Goal: Transaction & Acquisition: Purchase product/service

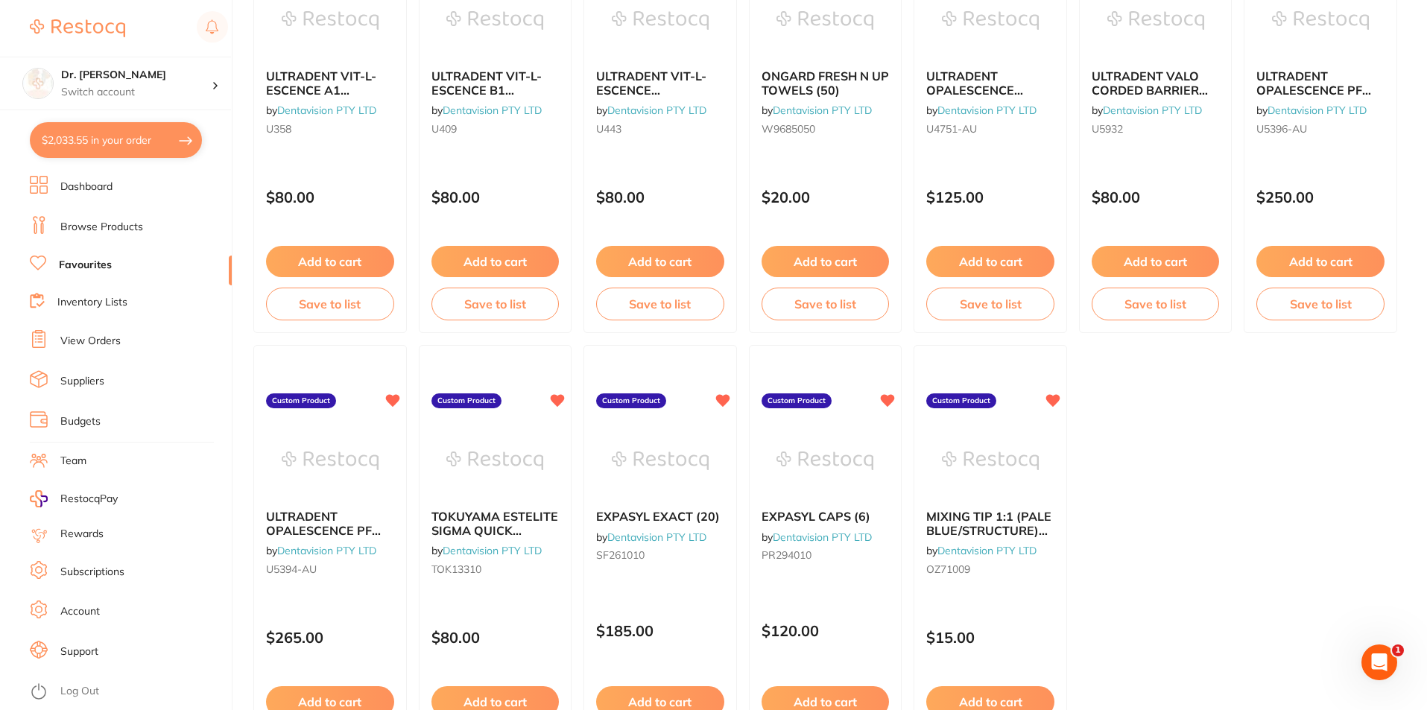
scroll to position [2680, 0]
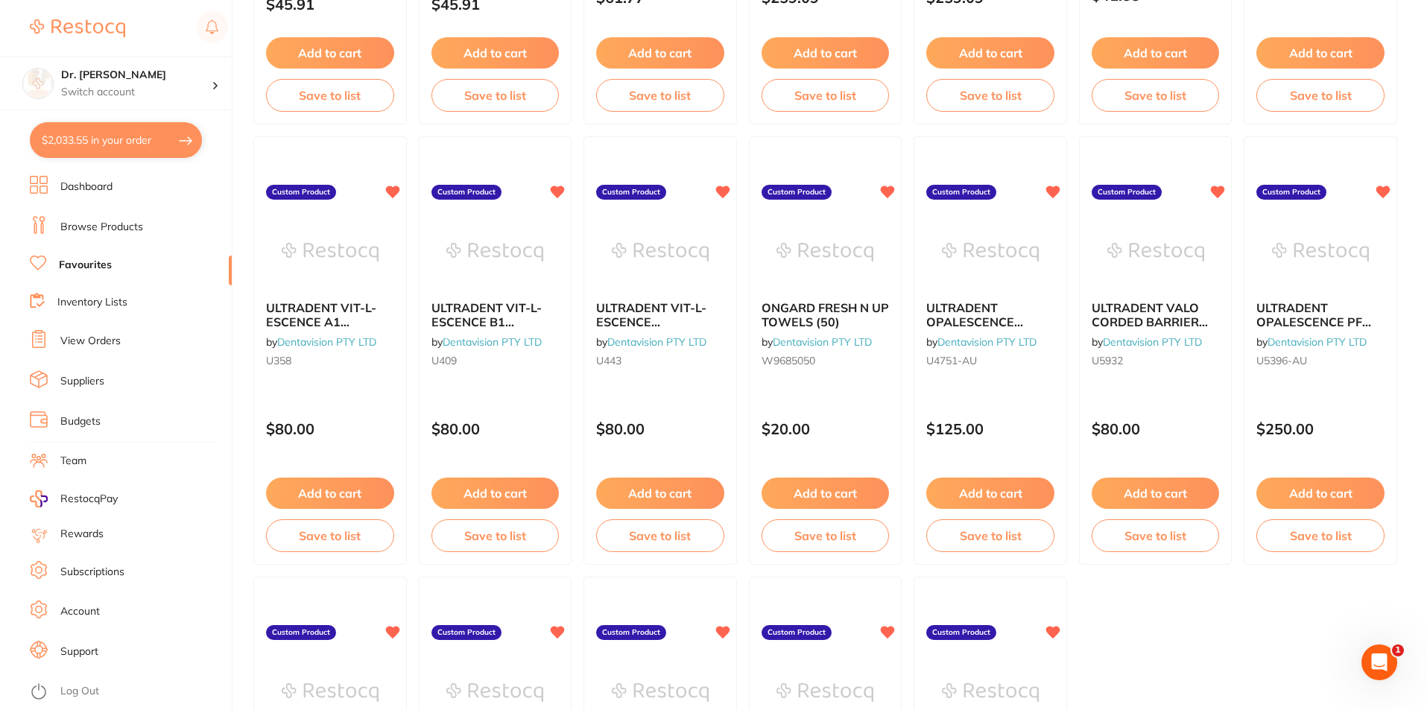
click at [116, 145] on button "$2,033.55 in your order" at bounding box center [116, 140] width 172 height 36
checkbox input "true"
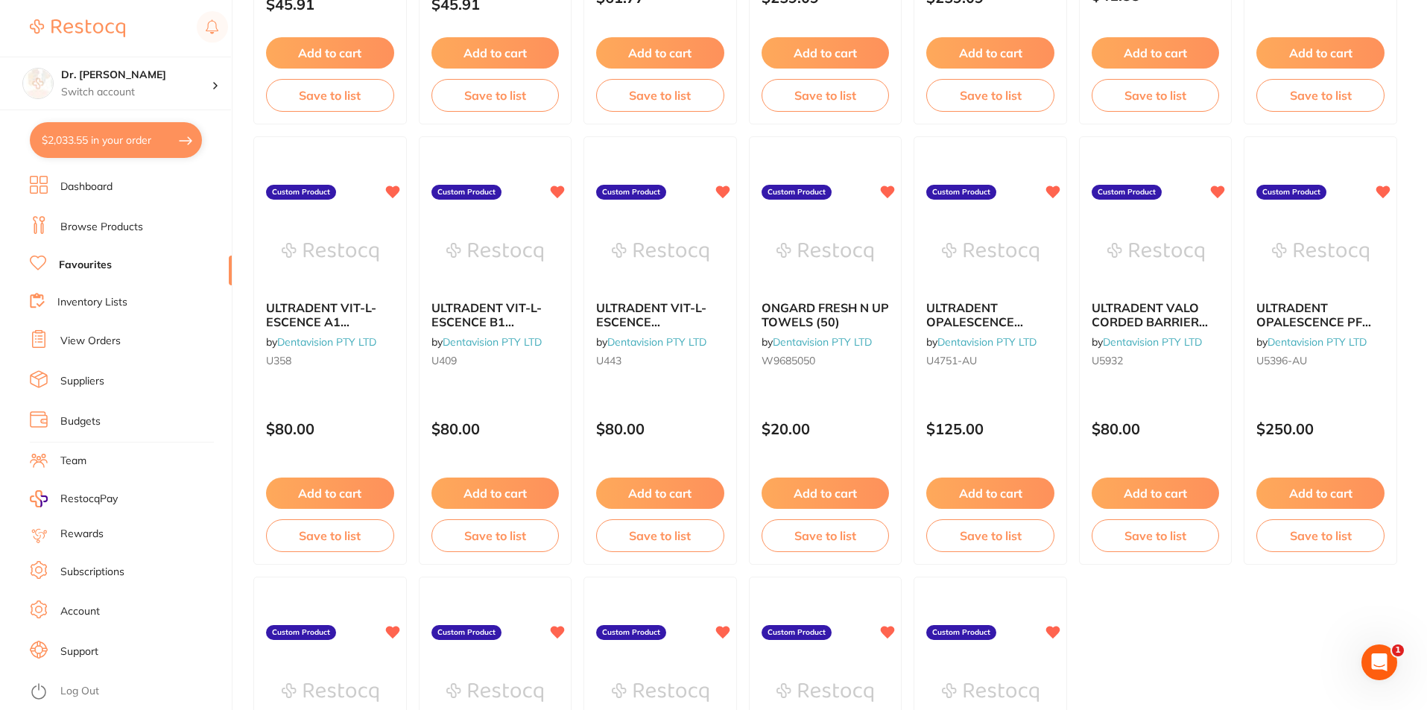
checkbox input "true"
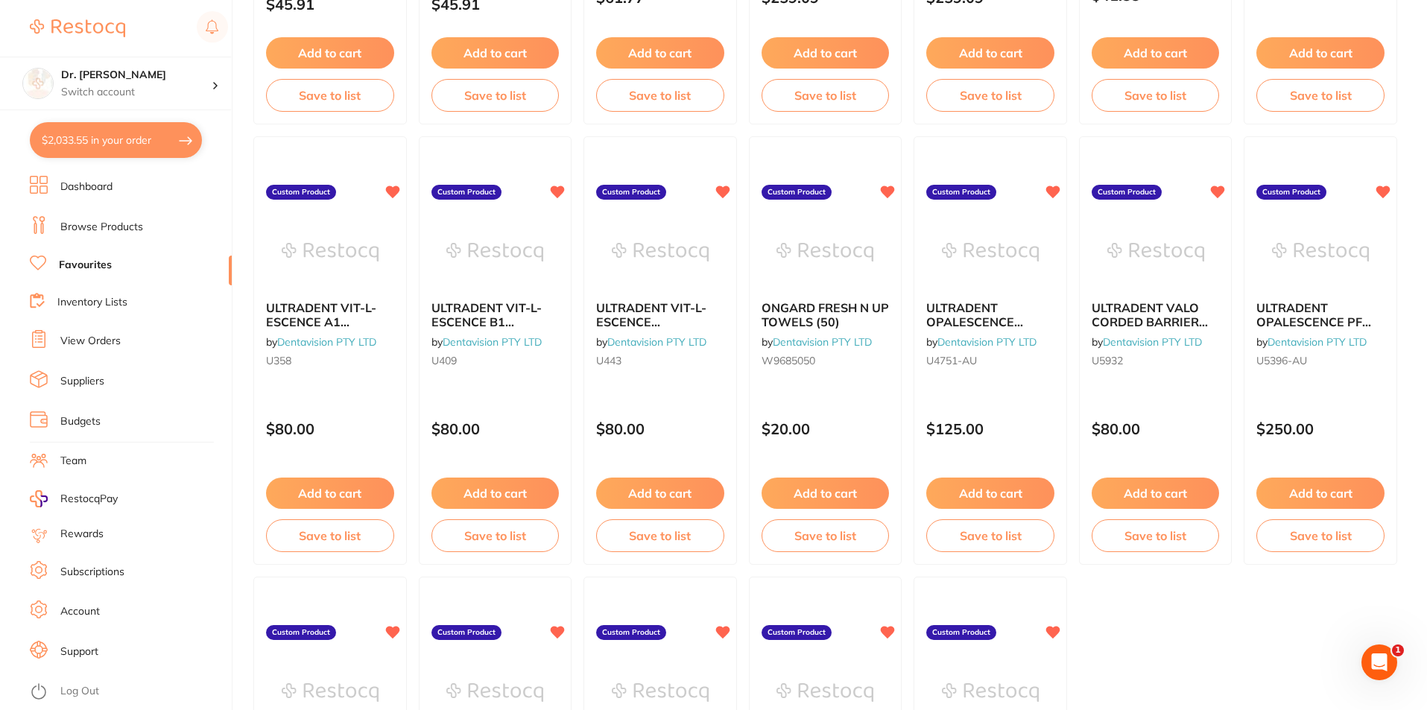
checkbox input "true"
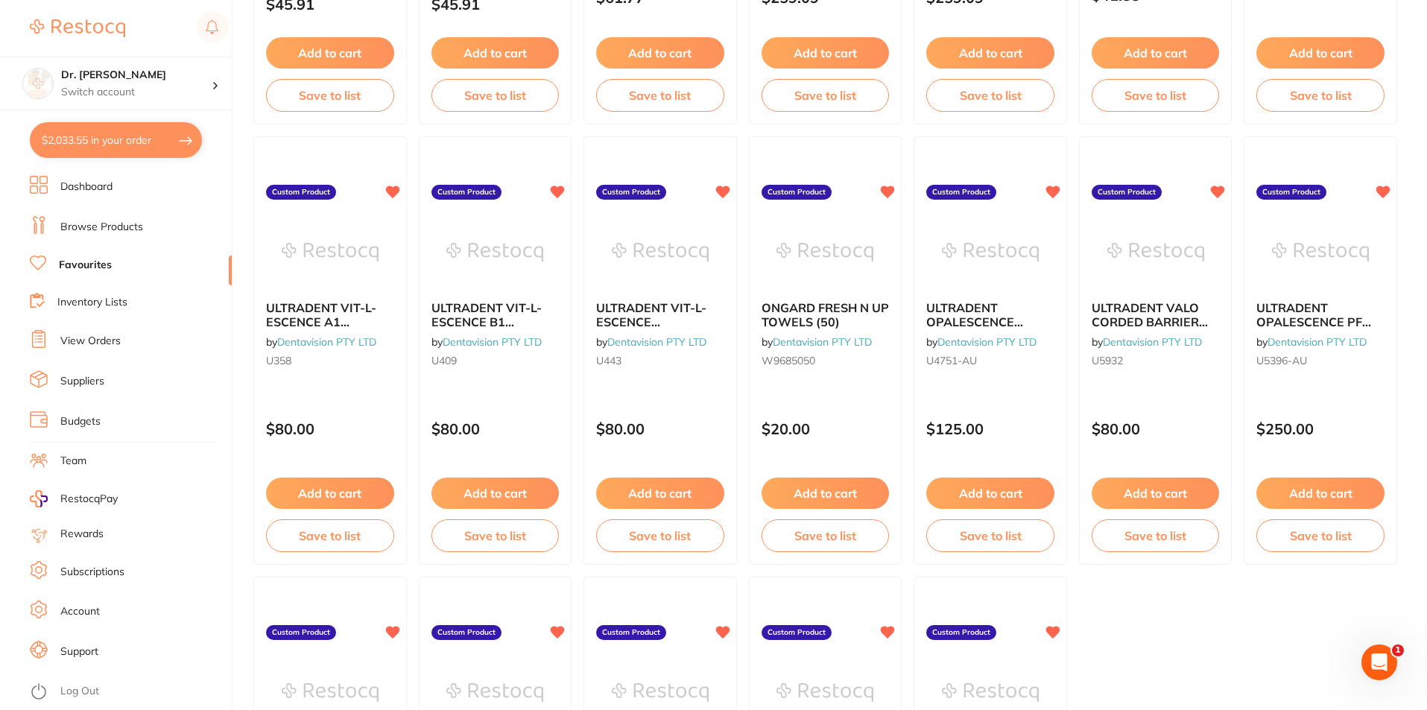
checkbox input "true"
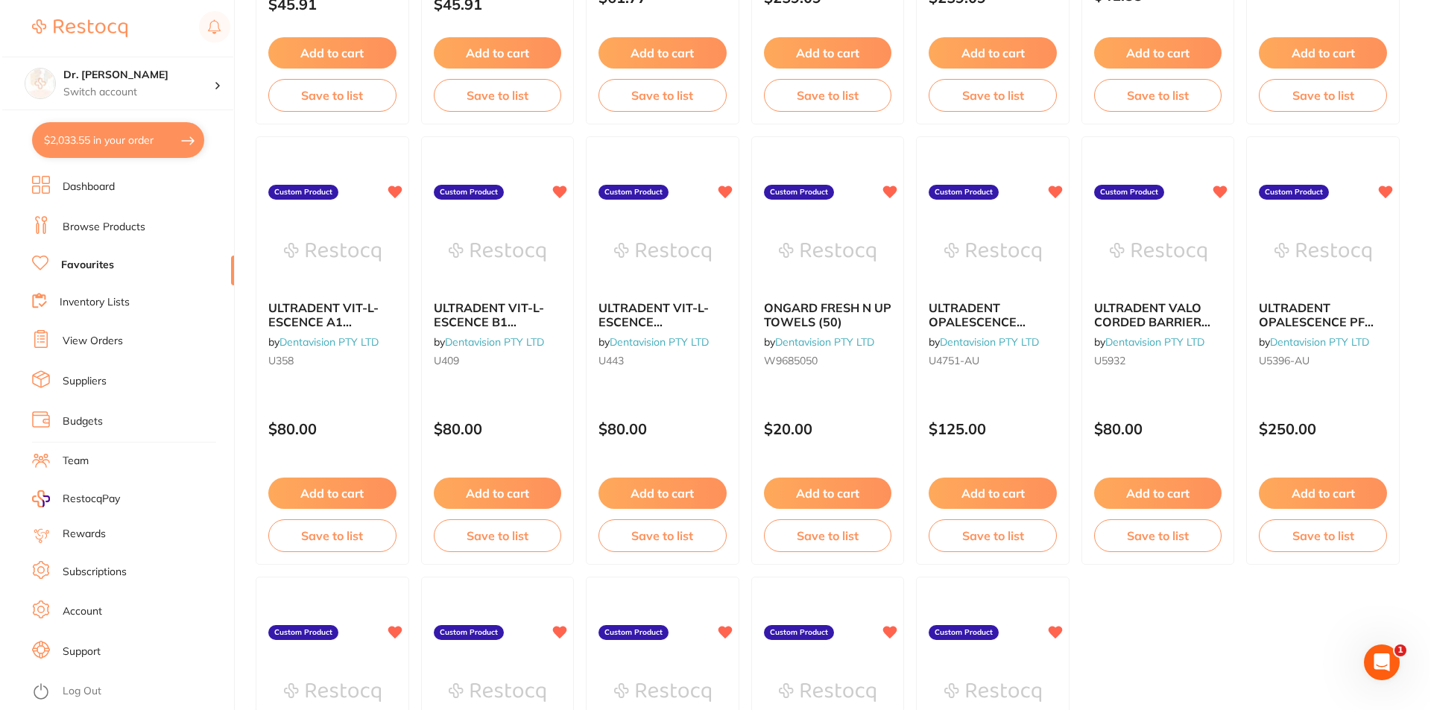
scroll to position [0, 0]
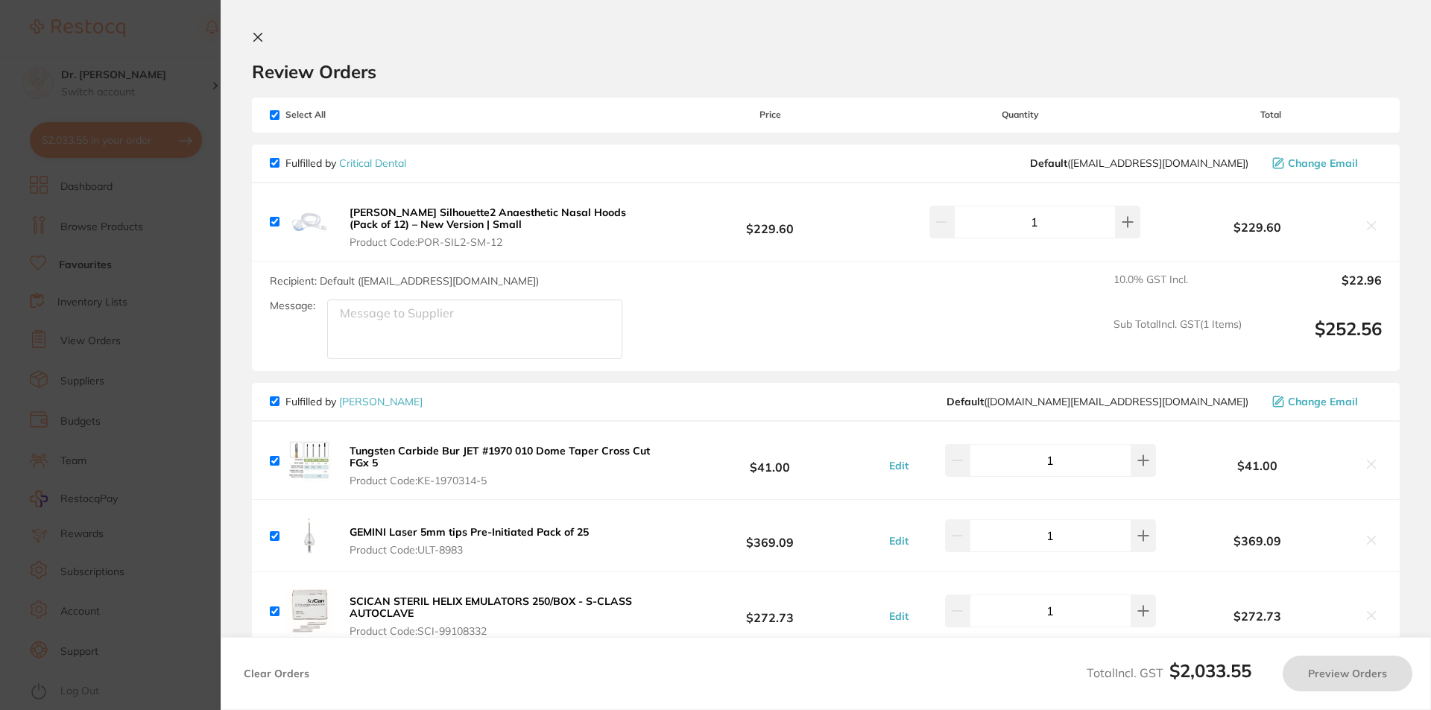
checkbox input "true"
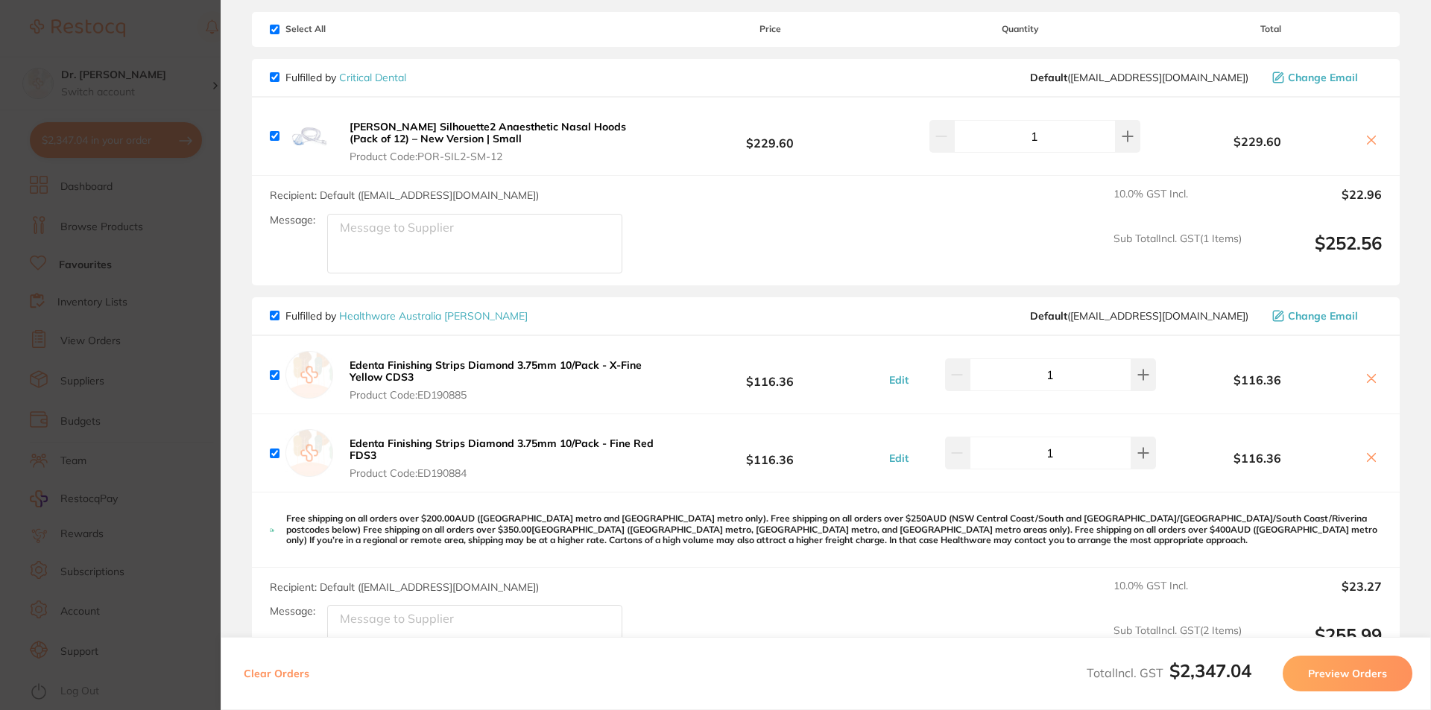
scroll to position [85, 0]
click at [187, 100] on section "Update RRP Set your pre negotiated price for this item. Item Agreed RRP (excl. …" at bounding box center [715, 355] width 1431 height 710
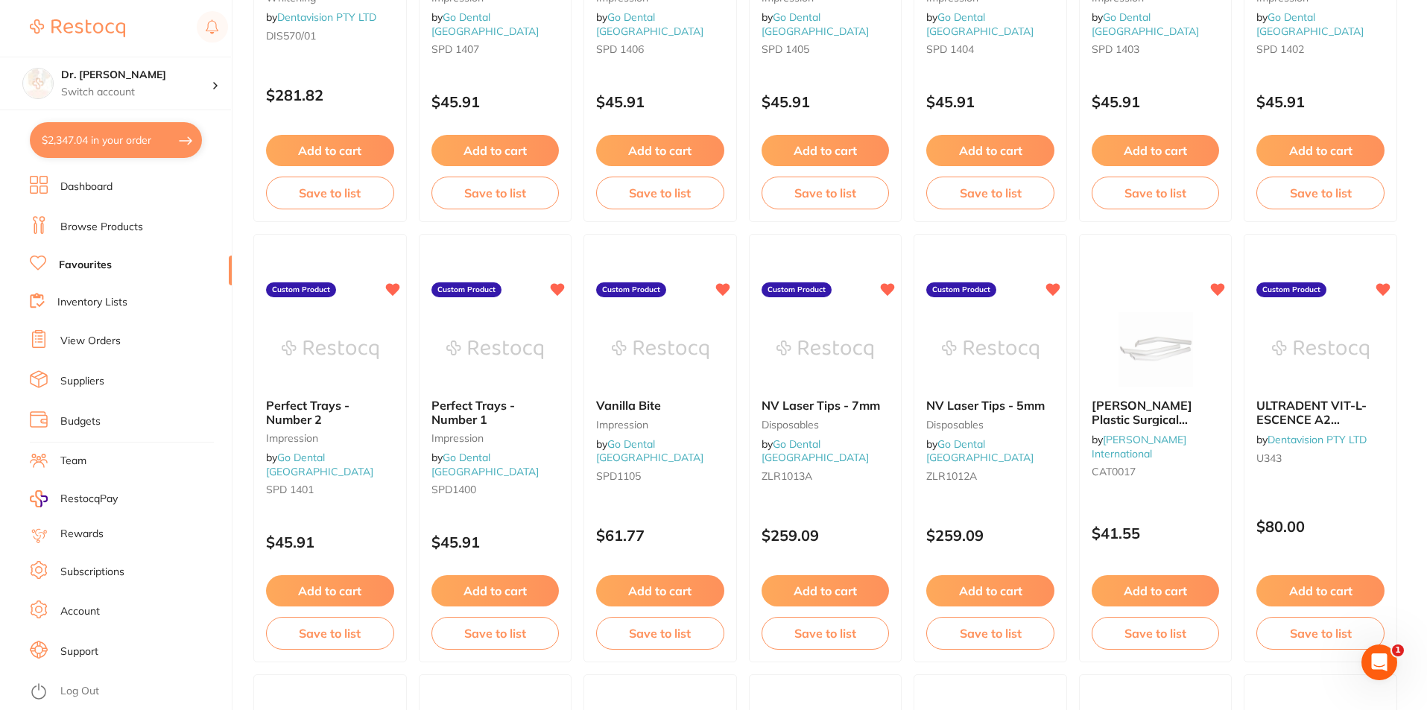
scroll to position [2084, 0]
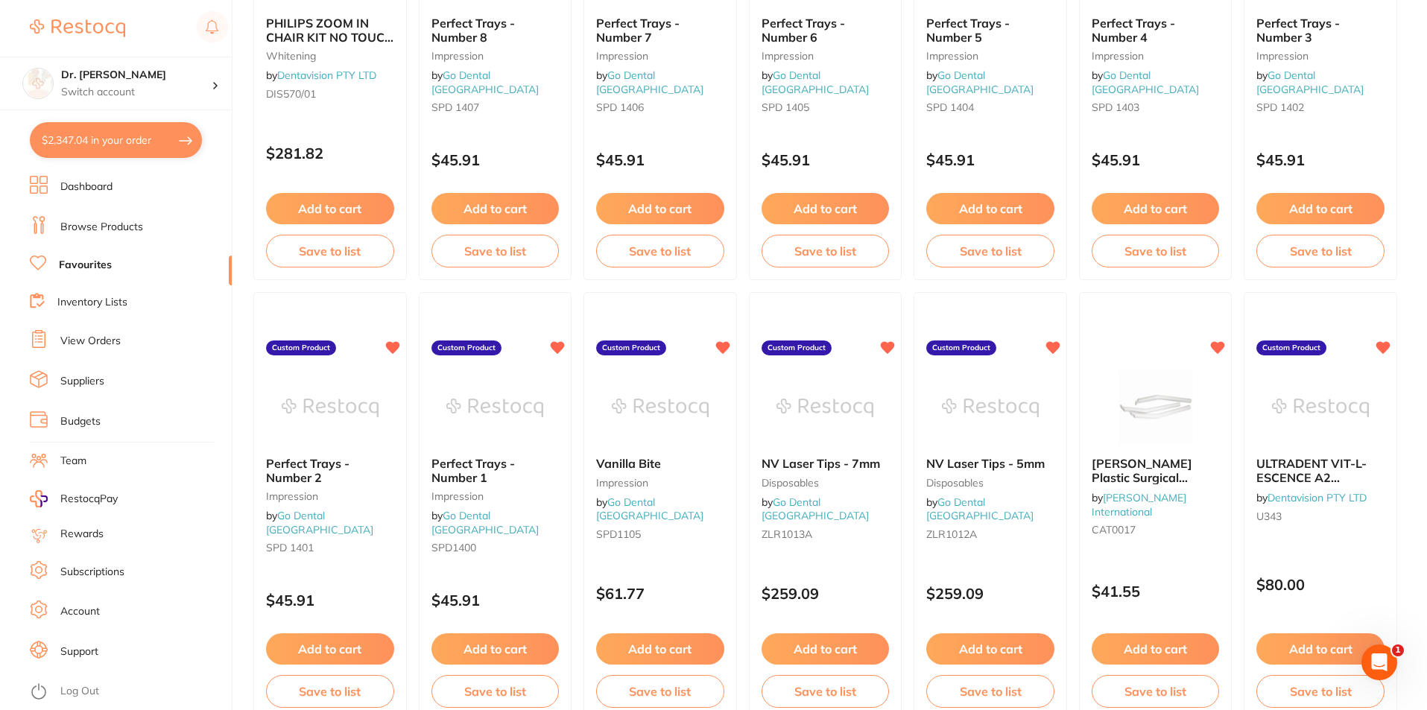
click at [115, 153] on button "$2,347.04 in your order" at bounding box center [116, 140] width 172 height 36
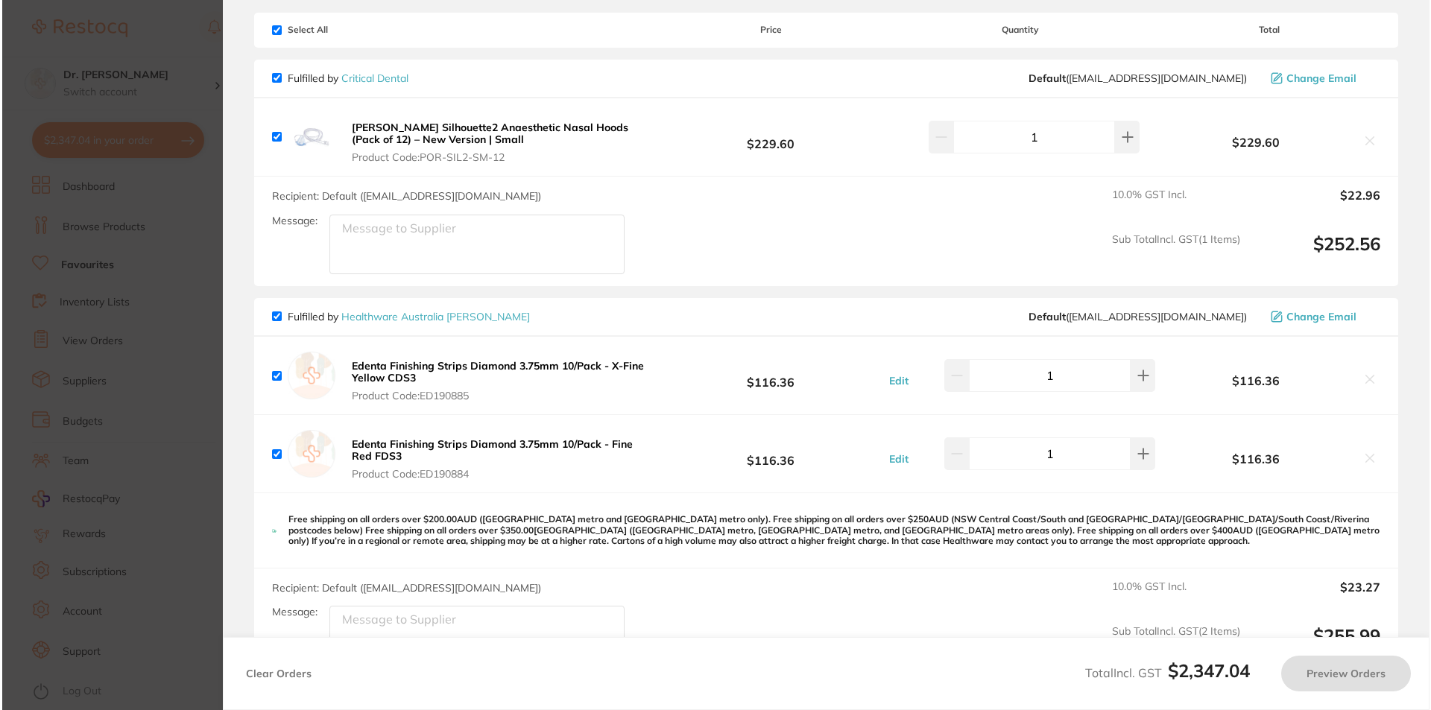
scroll to position [0, 0]
